Goal: Navigation & Orientation: Go to known website

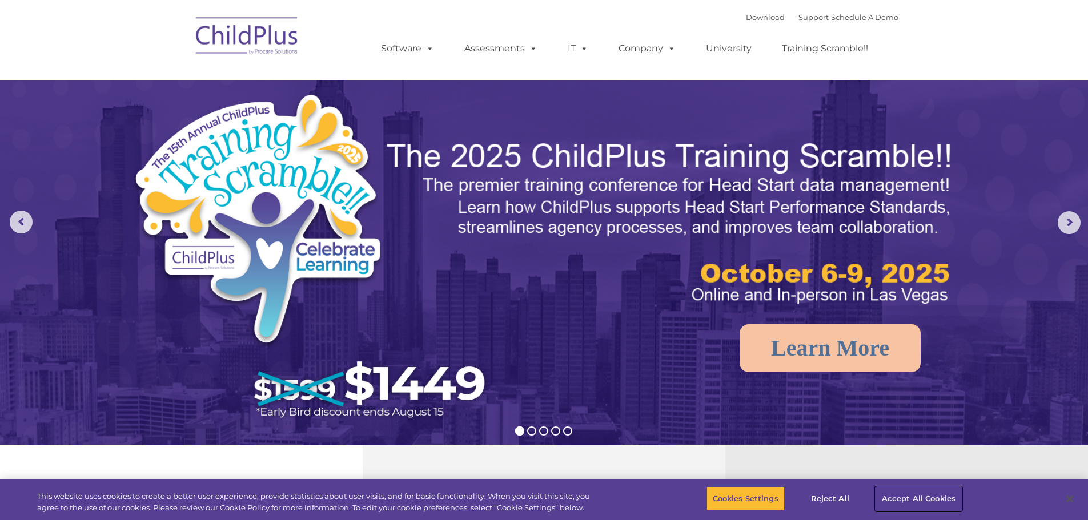
click at [908, 502] on button "Accept All Cookies" at bounding box center [919, 499] width 86 height 24
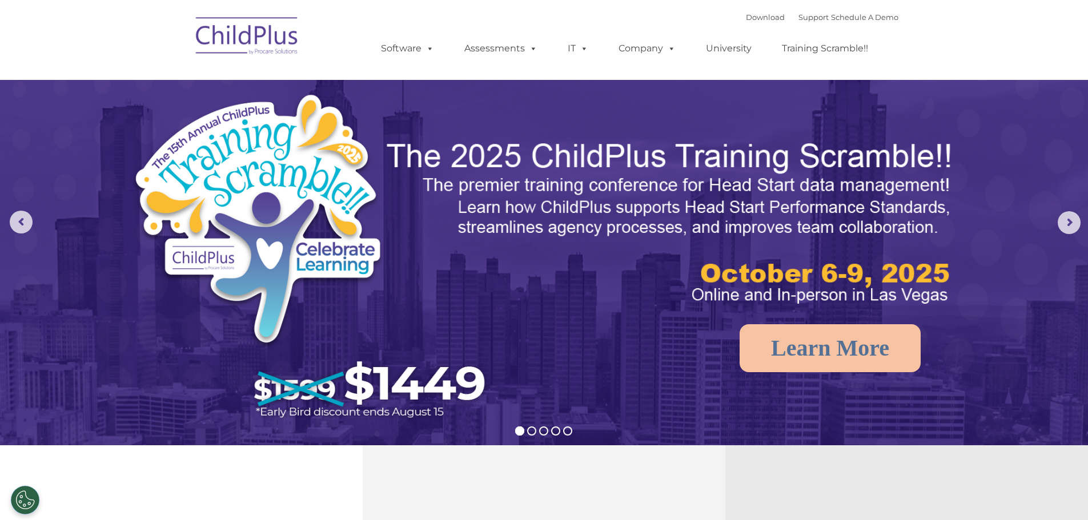
select select "MEDIUM"
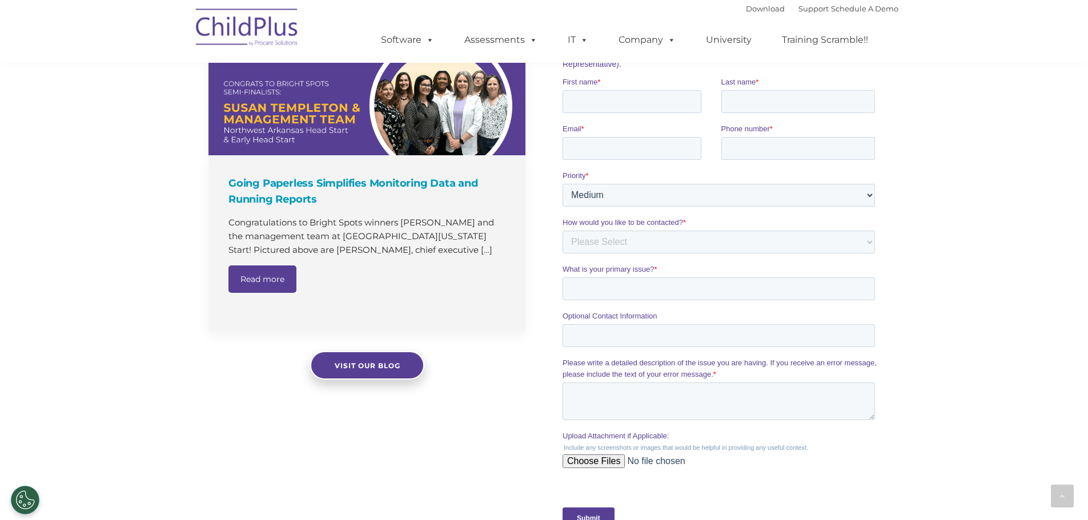
scroll to position [1111, 0]
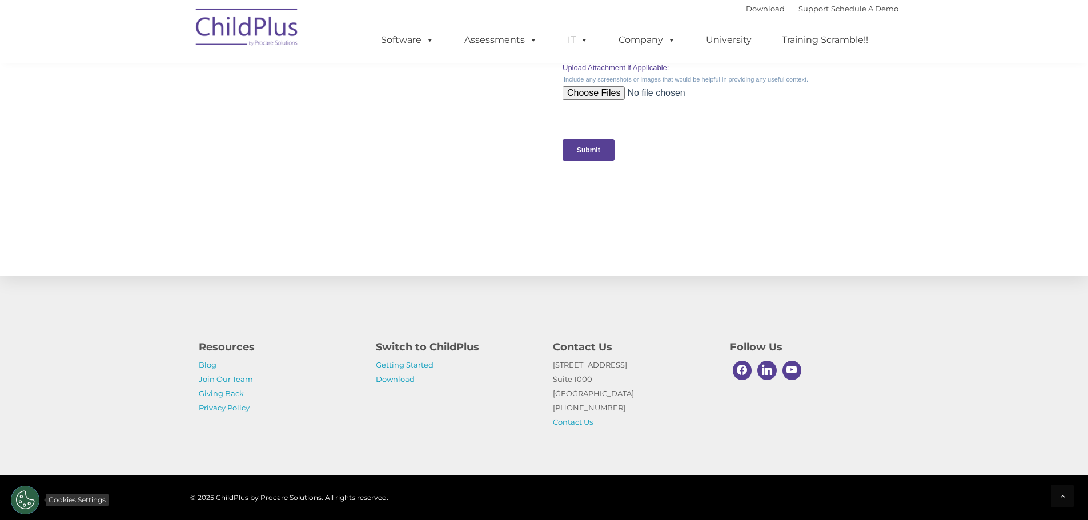
click at [34, 502] on button "Cookies Settings" at bounding box center [25, 500] width 29 height 29
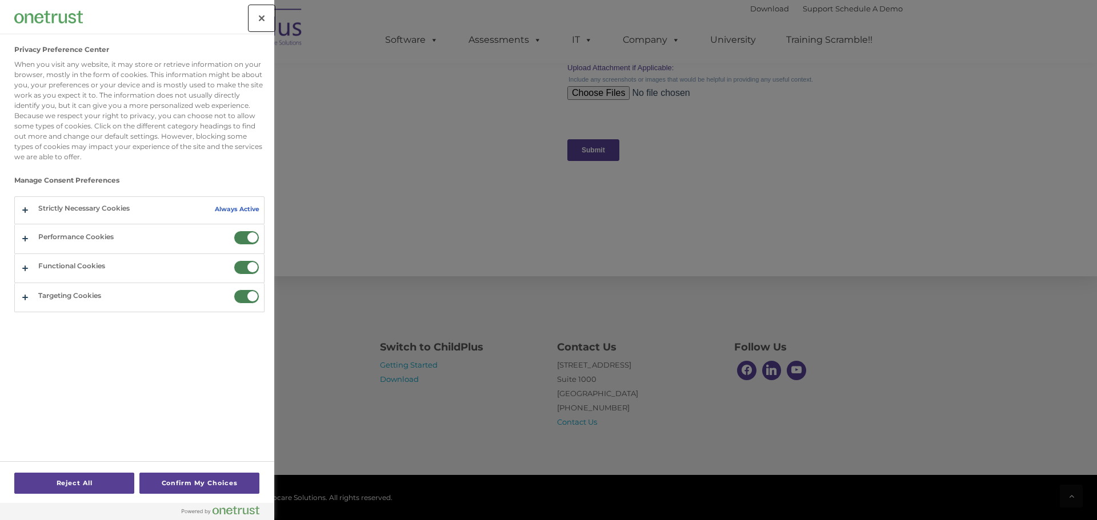
click at [263, 15] on button "Close" at bounding box center [261, 18] width 25 height 25
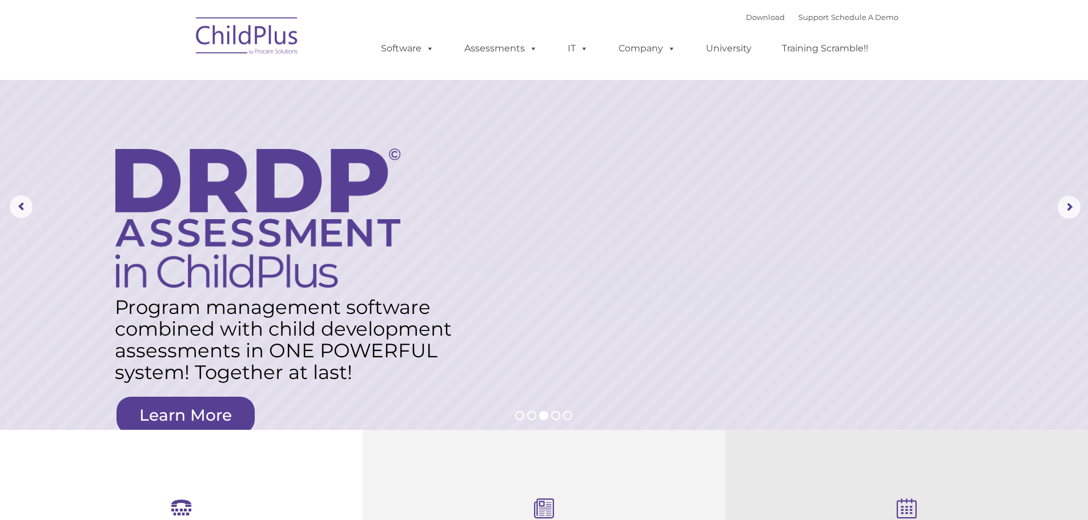
scroll to position [0, 0]
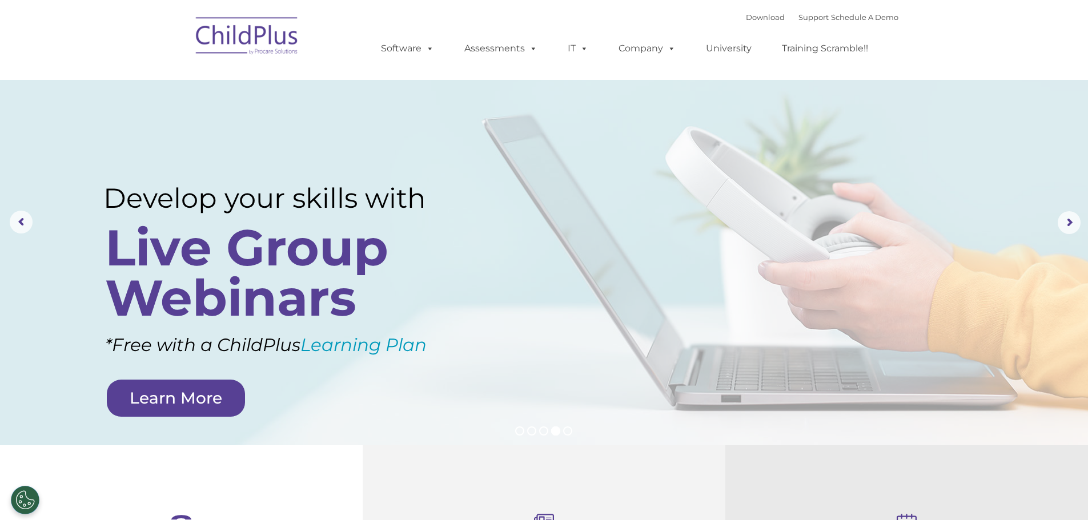
click at [265, 30] on img at bounding box center [247, 37] width 114 height 57
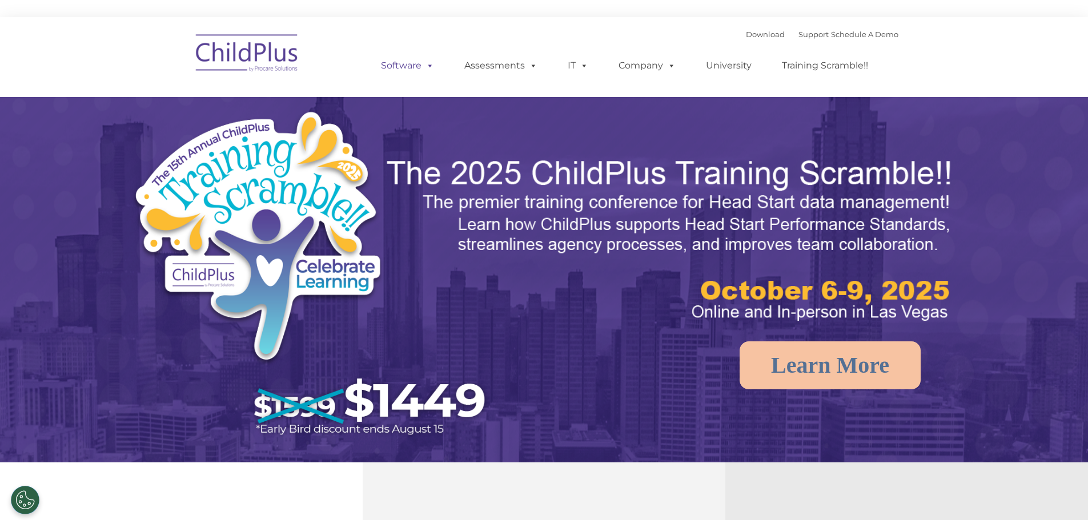
select select "MEDIUM"
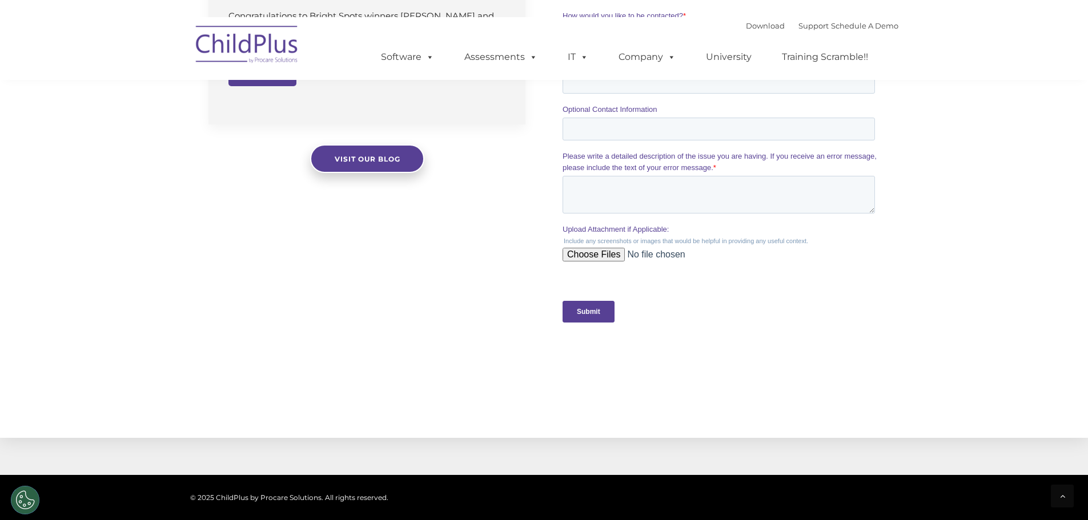
scroll to position [975, 0]
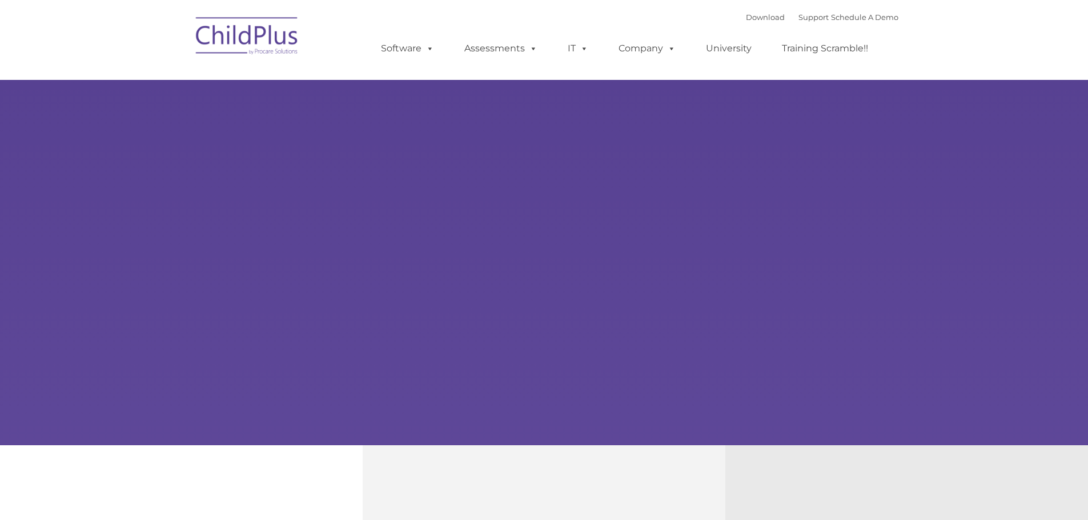
type input ""
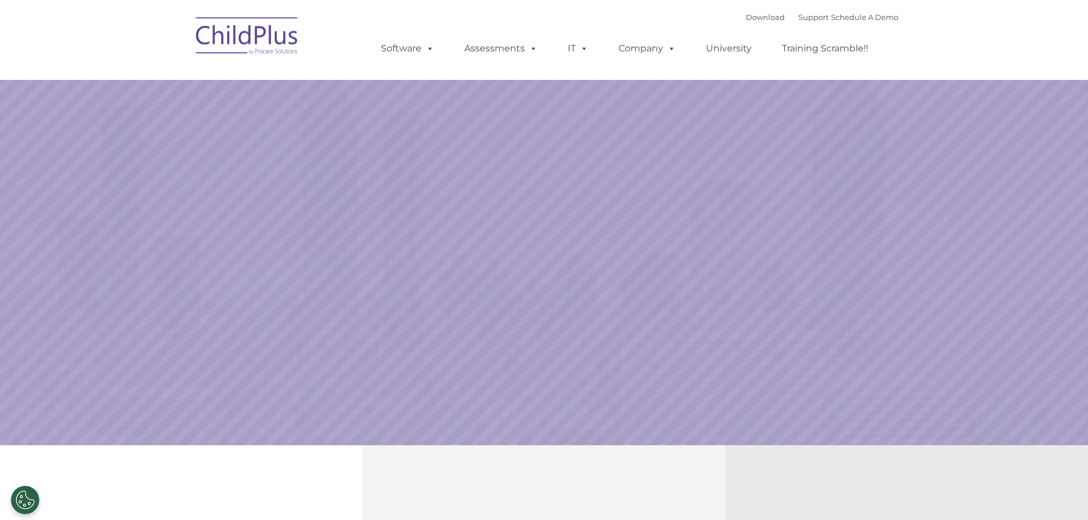
select select "MEDIUM"
